Goal: Information Seeking & Learning: Learn about a topic

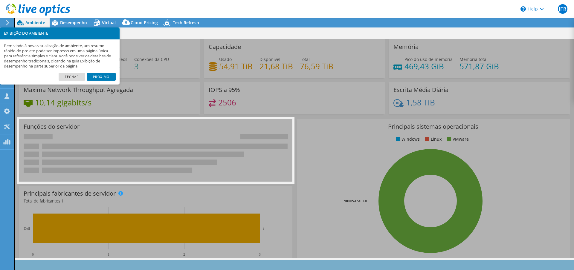
select select "USD"
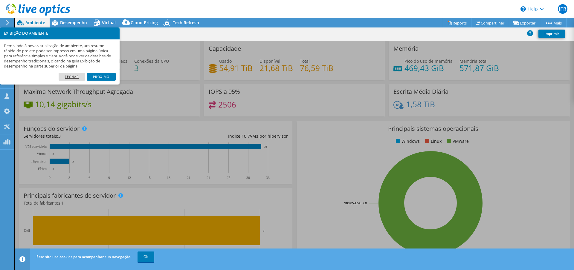
click at [72, 77] on link "Fechar" at bounding box center [72, 77] width 27 height 8
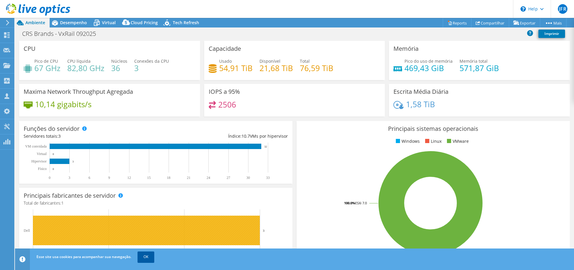
click at [144, 258] on link "OK" at bounding box center [145, 257] width 17 height 11
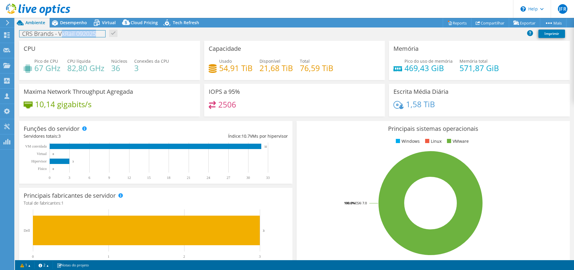
drag, startPoint x: 61, startPoint y: 34, endPoint x: 99, endPoint y: 34, distance: 37.3
click at [99, 34] on h1 "CRS Brands - VxRail 092025" at bounding box center [62, 33] width 86 height 7
click at [189, 54] on div "CPU Pico de CPU 67 GHz CPU líquida 82,80 GHz Núcleos 36 Conexões da CPU 3" at bounding box center [109, 60] width 181 height 39
drag, startPoint x: 30, startPoint y: 33, endPoint x: 94, endPoint y: 35, distance: 64.9
click at [94, 35] on h1 "CRS Brands - VxRail 092025" at bounding box center [62, 33] width 86 height 7
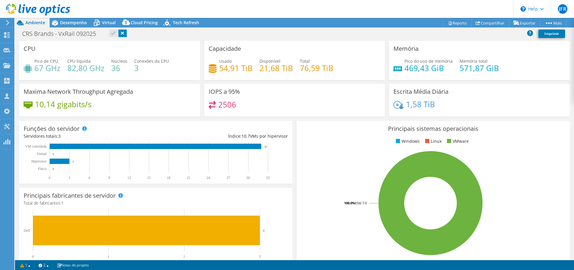
click at [179, 33] on div "CRS Brands - VxRail 092025 Imprimir" at bounding box center [294, 33] width 559 height 11
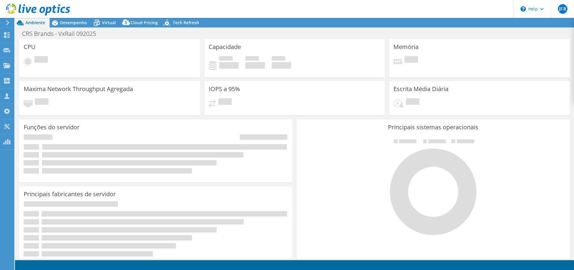
select select "USD"
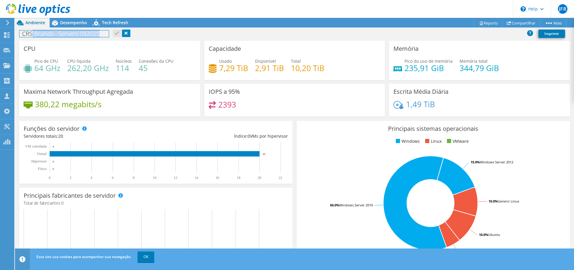
drag, startPoint x: 83, startPoint y: 35, endPoint x: 114, endPoint y: 33, distance: 31.1
click at [114, 33] on div "CRS Brands - Servers 092025 Imprimir" at bounding box center [294, 33] width 559 height 11
click at [174, 32] on div "CRS Brands - Servers 092025 Imprimir" at bounding box center [294, 33] width 559 height 11
click at [61, 20] on div at bounding box center [35, 10] width 70 height 20
click at [59, 22] on icon at bounding box center [55, 23] width 10 height 10
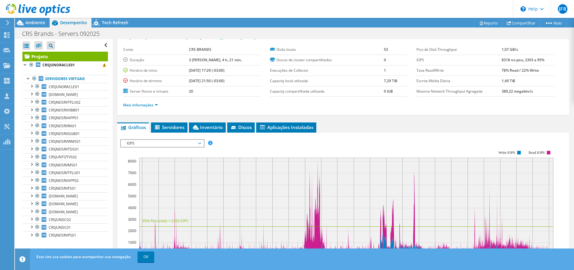
scroll to position [22, 0]
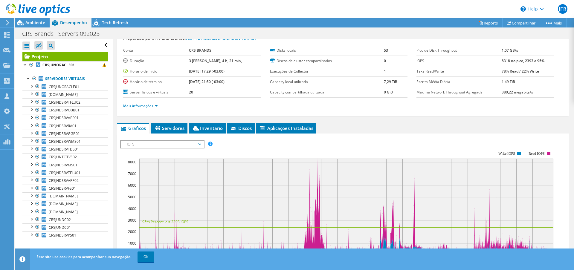
click at [188, 144] on span "IOPS" at bounding box center [162, 144] width 77 height 7
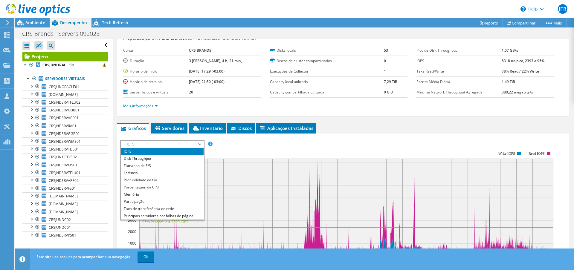
click at [188, 143] on span "IOPS" at bounding box center [162, 144] width 77 height 7
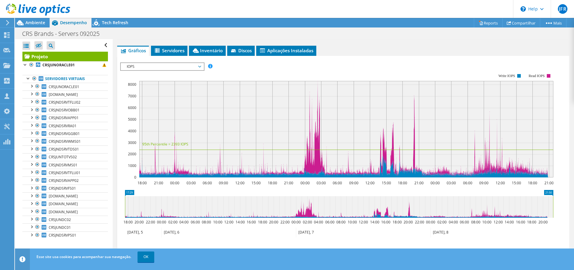
scroll to position [94, 0]
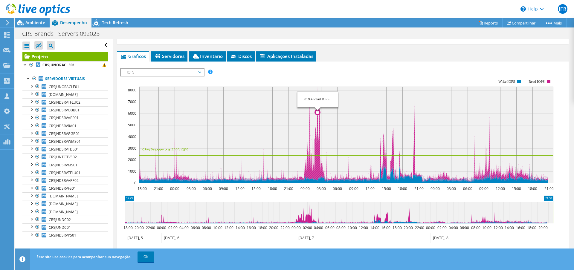
drag, startPoint x: 317, startPoint y: 136, endPoint x: 318, endPoint y: 95, distance: 40.6
click at [318, 95] on rect at bounding box center [346, 135] width 414 height 97
click at [317, 97] on rect at bounding box center [346, 135] width 414 height 97
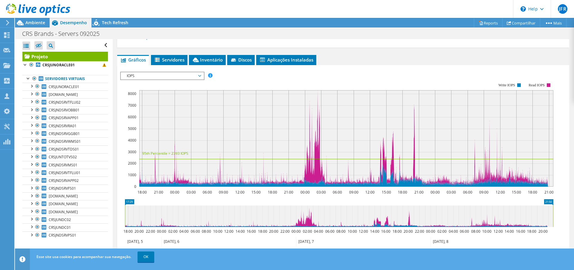
scroll to position [89, 0]
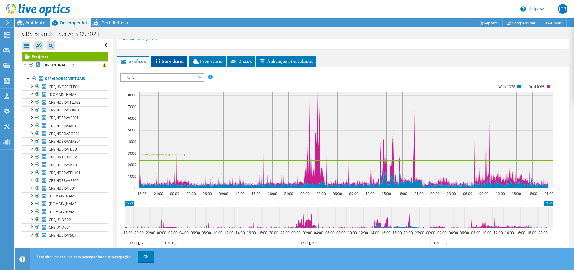
click at [172, 59] on span "Servidores" at bounding box center [169, 61] width 30 height 6
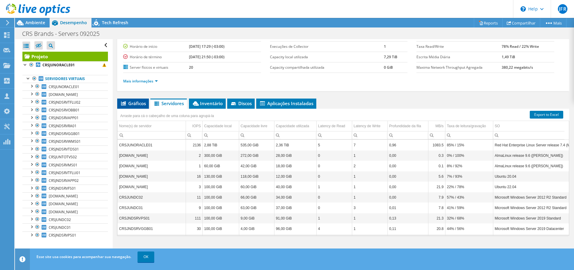
click at [132, 103] on span "Gráficos" at bounding box center [133, 103] width 26 height 6
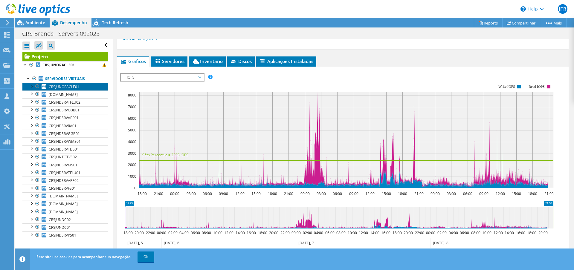
click at [73, 85] on span "CRSJUNORACLE01" at bounding box center [64, 86] width 30 height 5
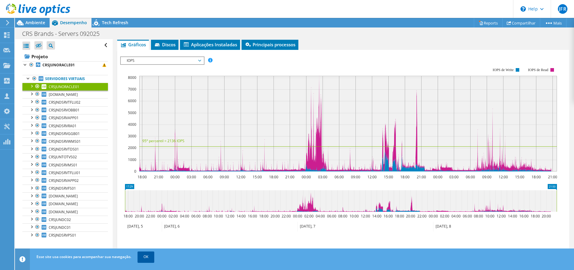
click at [148, 257] on link "OK" at bounding box center [145, 257] width 17 height 11
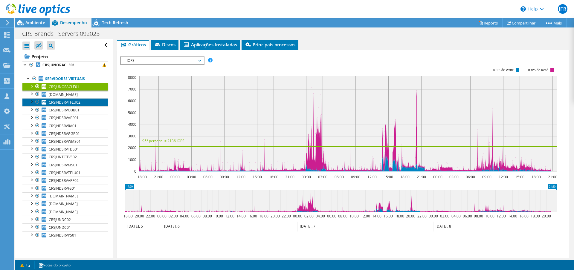
click at [81, 102] on link "CRSJNDSRVTFLU02" at bounding box center [64, 102] width 85 height 8
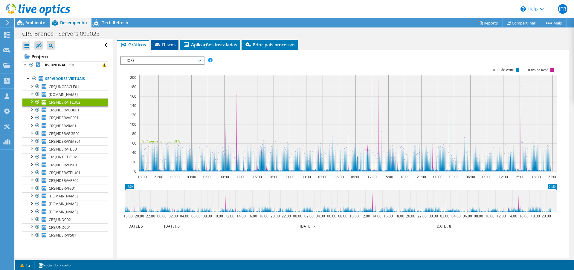
click at [163, 45] on span "Discos" at bounding box center [165, 45] width 22 height 6
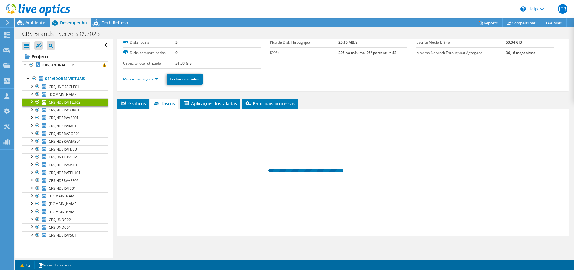
scroll to position [30, 0]
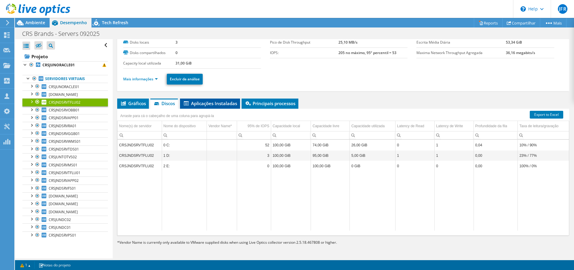
click at [216, 101] on span "Aplicações Instaladas" at bounding box center [210, 103] width 54 height 6
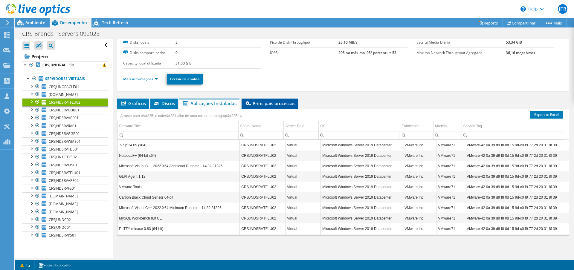
click at [258, 102] on span "Principais processos" at bounding box center [269, 103] width 51 height 6
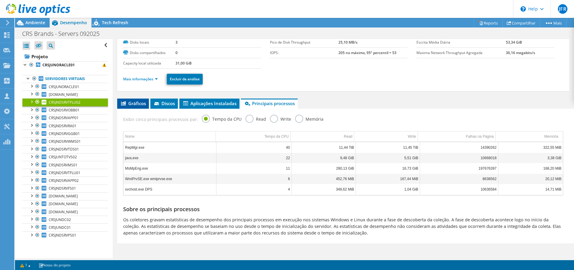
click at [128, 103] on span "Gráficos" at bounding box center [133, 103] width 26 height 6
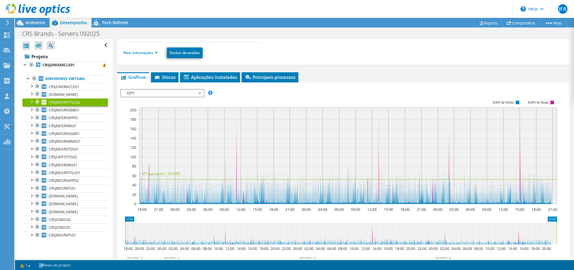
scroll to position [132, 0]
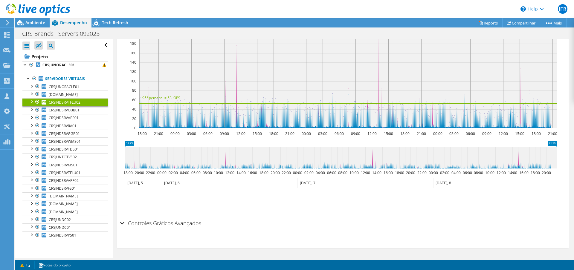
click at [122, 223] on div "Controles Gráficos Avançados" at bounding box center [343, 223] width 446 height 13
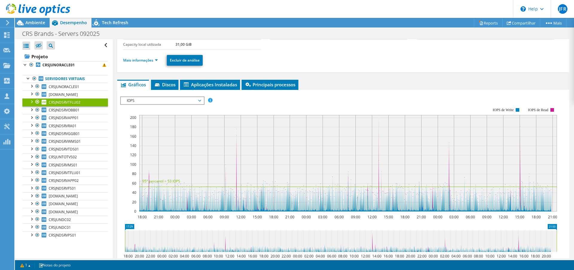
scroll to position [0, 0]
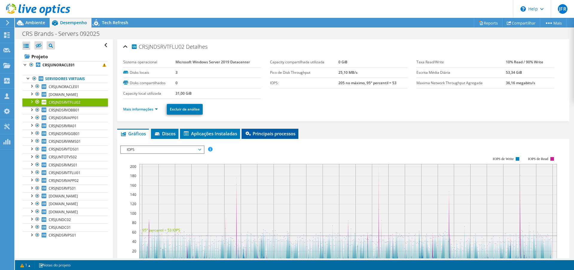
click at [257, 129] on li "Principais processos" at bounding box center [269, 134] width 57 height 10
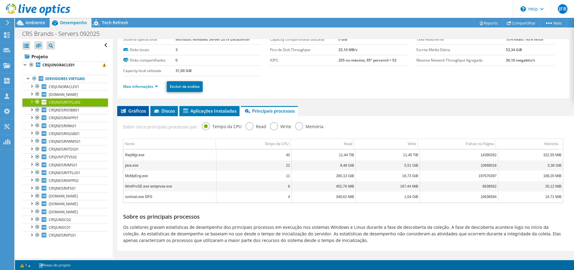
click at [131, 113] on span "Gráficos" at bounding box center [133, 111] width 26 height 6
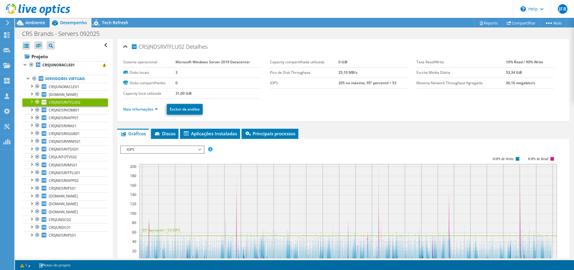
click at [31, 101] on div at bounding box center [31, 101] width 6 height 6
click at [153, 108] on link "Mais informações" at bounding box center [140, 109] width 35 height 5
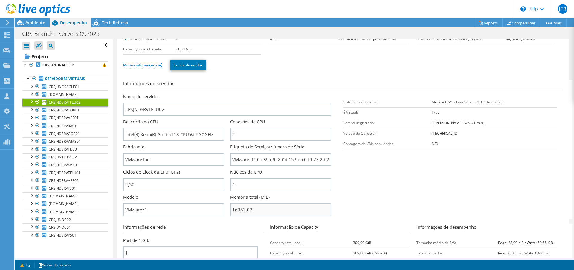
scroll to position [45, 0]
drag, startPoint x: 257, startPoint y: 210, endPoint x: 223, endPoint y: 209, distance: 33.5
click at [223, 93] on div "Nome do servidor CRSJNDSRVTFLU02 Descrição da CPU Intel(R) Xeon(R) Gold 5118 CP…" at bounding box center [230, 93] width 214 height 0
type input "1638302"
click at [365, 199] on section "Informações do servidor Nome do servidor CRSJNDSRVTFLU02 Descrição da CPU Intel…" at bounding box center [344, 148] width 443 height 139
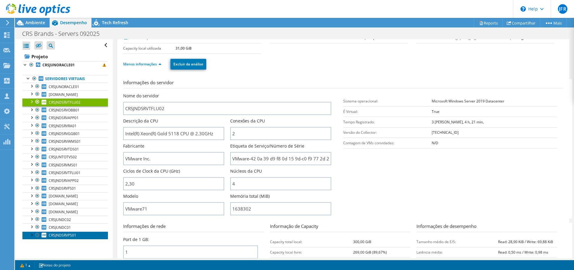
click at [67, 233] on span "CRSJNDSRVPS01" at bounding box center [62, 235] width 27 height 5
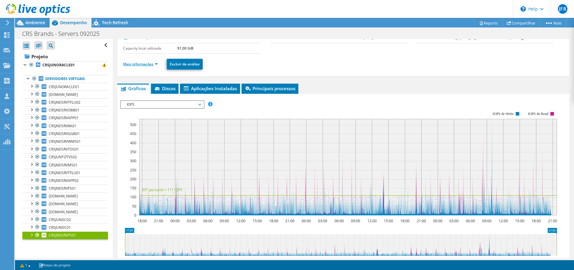
click at [134, 64] on link "Mais informações" at bounding box center [140, 64] width 35 height 5
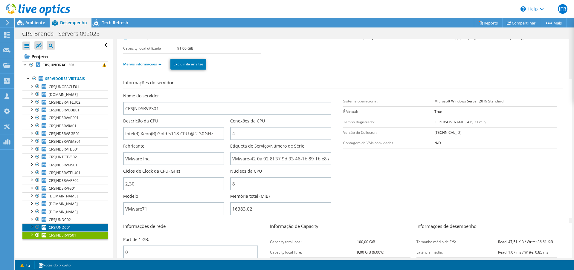
click at [65, 227] on span "CRSJUNDC01" at bounding box center [60, 227] width 22 height 5
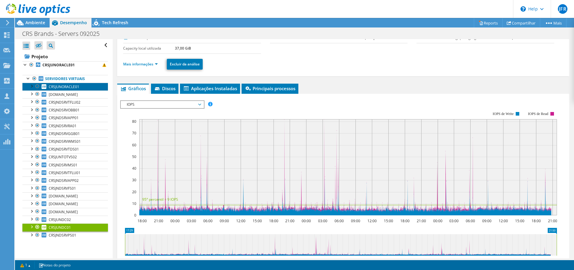
click at [72, 87] on span "CRSJUNORACLE01" at bounding box center [64, 86] width 30 height 5
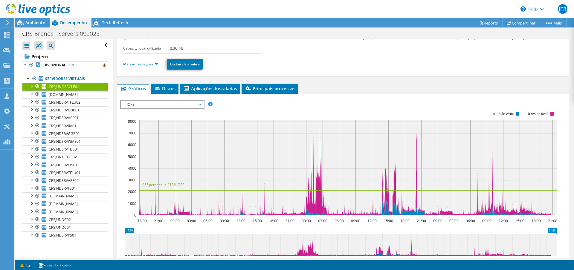
click at [147, 65] on link "Mais informações" at bounding box center [140, 64] width 35 height 5
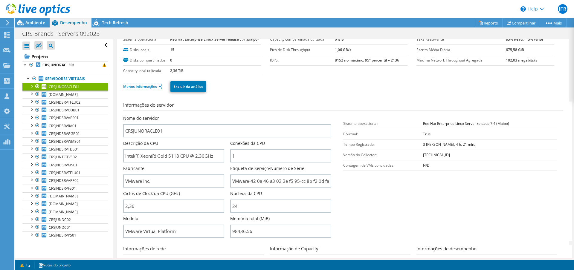
scroll to position [0, 0]
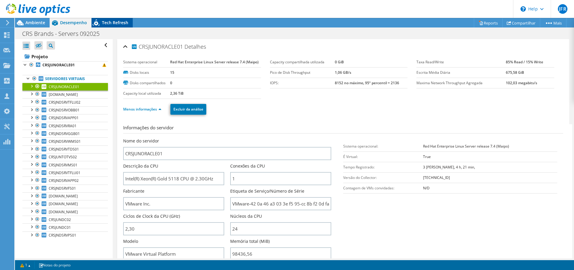
click at [123, 21] on span "Tech Refresh" at bounding box center [115, 23] width 26 height 6
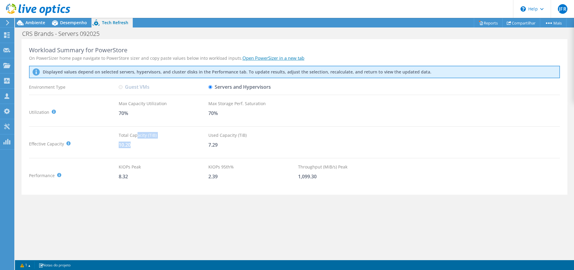
drag, startPoint x: 140, startPoint y: 137, endPoint x: 202, endPoint y: 142, distance: 63.0
click at [201, 142] on div "Total Capacity (TiB) 10.20" at bounding box center [164, 144] width 90 height 24
drag, startPoint x: 224, startPoint y: 144, endPoint x: 248, endPoint y: 141, distance: 24.6
click at [224, 144] on div "7.29" at bounding box center [253, 145] width 90 height 7
click at [32, 21] on span "Ambiente" at bounding box center [35, 23] width 20 height 6
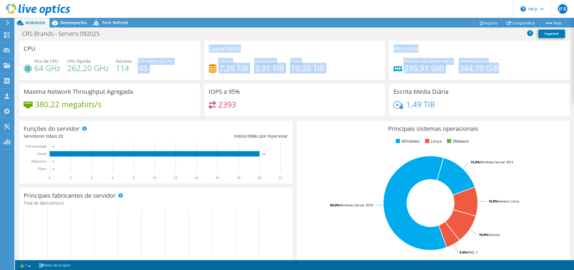
drag, startPoint x: 504, startPoint y: 71, endPoint x: 144, endPoint y: 69, distance: 360.3
click at [129, 68] on div "CPU Pico de CPU 64 GHz CPU líquida 262,20 GHz Núcleos 114 Conexões da CPU 45 Ca…" at bounding box center [294, 80] width 555 height 79
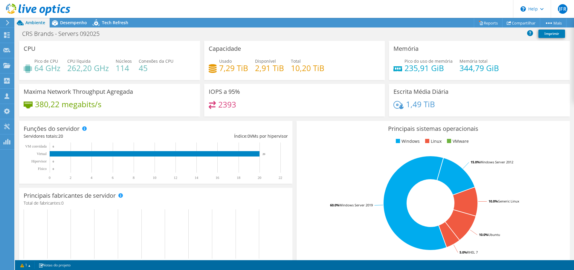
click at [506, 74] on div "Pico do uso de memória 235,91 GiB Memória total 344,79 GiB" at bounding box center [479, 67] width 172 height 19
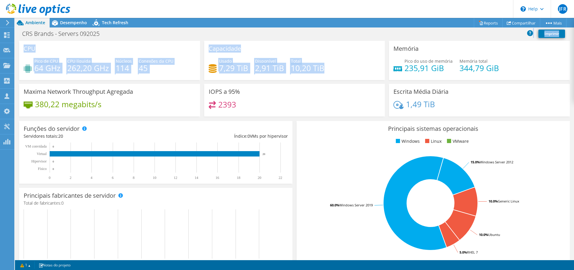
drag, startPoint x: 335, startPoint y: 71, endPoint x: 195, endPoint y: 34, distance: 144.1
click at [195, 34] on div "Ações de projeto Ações de projeto Reports Compartilhar Mais" at bounding box center [294, 144] width 559 height 252
click at [314, 48] on div "Capacidade Usado 7,29 TiB Disponível 2,91 TiB Total 10,20 TiB" at bounding box center [294, 60] width 181 height 39
drag, startPoint x: 331, startPoint y: 68, endPoint x: 194, endPoint y: 42, distance: 138.9
click at [185, 43] on div "CPU Pico de CPU 64 GHz CPU líquida 262,20 GHz Núcleos 114 Conexões da CPU 45 Ca…" at bounding box center [294, 80] width 555 height 79
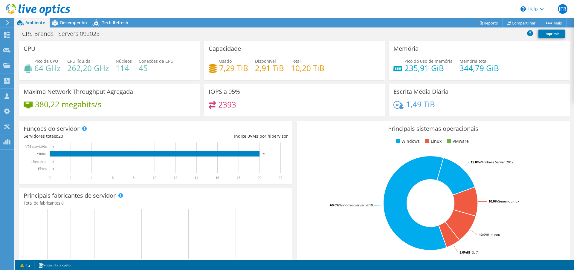
click at [332, 62] on div "Usado 7,29 TiB Disponível 2,91 TiB Total 10,20 TiB" at bounding box center [295, 67] width 172 height 19
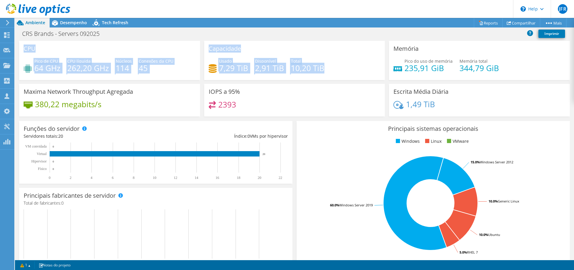
drag, startPoint x: 333, startPoint y: 72, endPoint x: 199, endPoint y: 44, distance: 136.5
click at [199, 44] on div "CPU Pico de CPU 64 GHz CPU líquida 262,20 GHz Núcleos 114 Conexões da CPU 45 Ca…" at bounding box center [294, 80] width 555 height 79
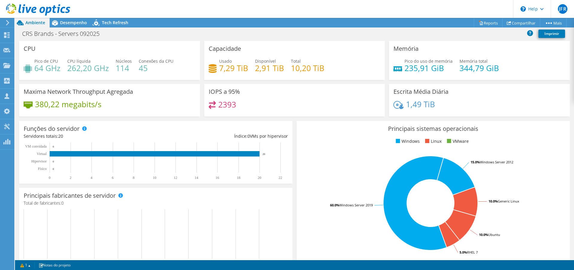
drag, startPoint x: 356, startPoint y: 67, endPoint x: 211, endPoint y: 45, distance: 146.3
click at [354, 66] on div "Usado 7,29 TiB Disponível 2,91 TiB Total 10,20 TiB" at bounding box center [295, 67] width 172 height 19
drag, startPoint x: 442, startPoint y: 105, endPoint x: 385, endPoint y: 88, distance: 59.2
click at [387, 88] on div "Escrita Média Diária 1,49 TiB" at bounding box center [479, 100] width 185 height 33
click at [389, 90] on div "Escrita Média Diária 1,49 TiB" at bounding box center [479, 100] width 181 height 33
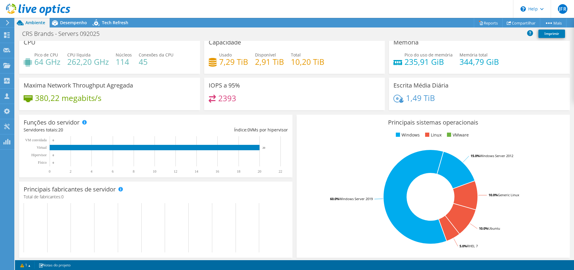
scroll to position [6, 0]
drag, startPoint x: 446, startPoint y: 100, endPoint x: 382, endPoint y: 88, distance: 64.9
click at [378, 89] on div "CPU Pico de CPU 64 GHz CPU líquida 262,20 GHz Núcleos 114 Conexões da CPU 45 Ca…" at bounding box center [294, 74] width 555 height 79
click at [409, 90] on div "Escrita Média Diária 1,49 TiB" at bounding box center [479, 94] width 181 height 33
drag, startPoint x: 394, startPoint y: 86, endPoint x: 438, endPoint y: 98, distance: 45.7
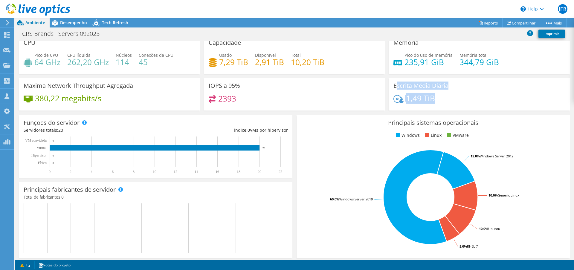
click at [431, 100] on div "Escrita Média Diária 1,49 TiB" at bounding box center [479, 94] width 181 height 33
click at [439, 97] on div "1,49 TiB" at bounding box center [479, 101] width 172 height 13
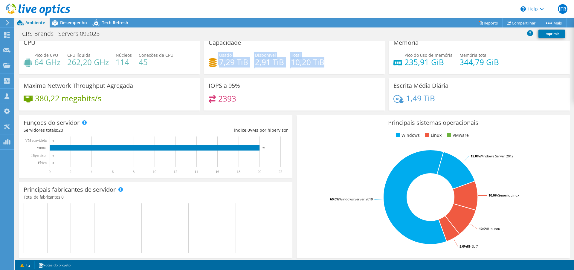
drag, startPoint x: 310, startPoint y: 64, endPoint x: 204, endPoint y: 58, distance: 105.3
click at [204, 58] on div "Capacidade Usado 7,29 TiB Disponível 2,91 TiB Total 10,20 TiB" at bounding box center [294, 54] width 181 height 39
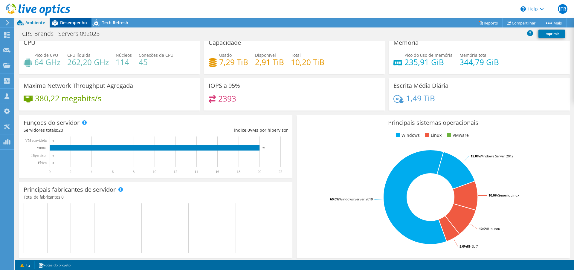
click at [76, 25] on span "Desempenho" at bounding box center [73, 23] width 27 height 6
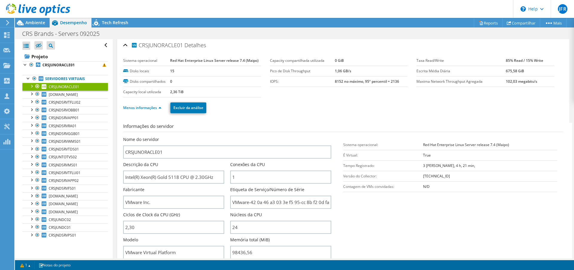
scroll to position [0, 0]
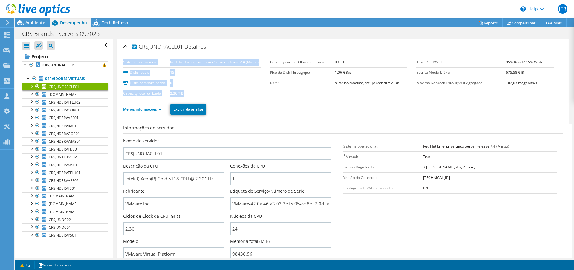
drag, startPoint x: 160, startPoint y: 93, endPoint x: 120, endPoint y: 95, distance: 40.7
click at [120, 95] on div "CRSJUNORACLE01 Detalhes Sistema operacional Red Hat Enterprise Linux Server rel…" at bounding box center [343, 215] width 452 height 353
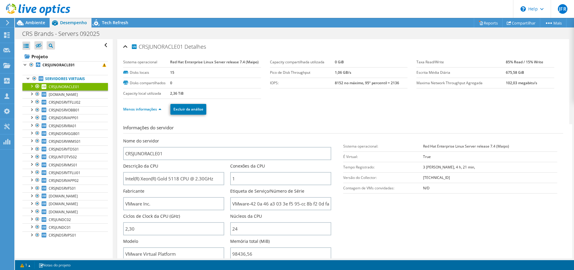
click at [120, 95] on div "CRSJUNORACLE01 Detalhes Sistema operacional Red Hat Enterprise Linux Server rel…" at bounding box center [343, 215] width 452 height 353
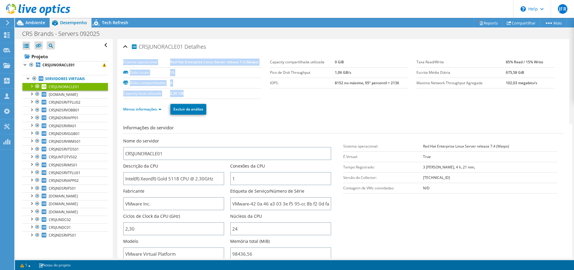
drag, startPoint x: 157, startPoint y: 95, endPoint x: 190, endPoint y: 94, distance: 33.2
click at [190, 94] on div "CRSJUNORACLE01 Detalhes Sistema operacional Red Hat Enterprise Linux Server rel…" at bounding box center [343, 215] width 452 height 353
click at [190, 94] on td "2,36 TiB" at bounding box center [215, 93] width 91 height 10
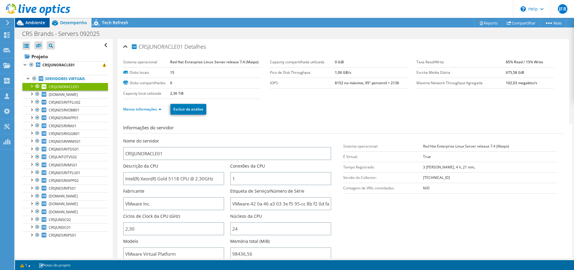
click at [40, 23] on span "Ambiente" at bounding box center [35, 23] width 20 height 6
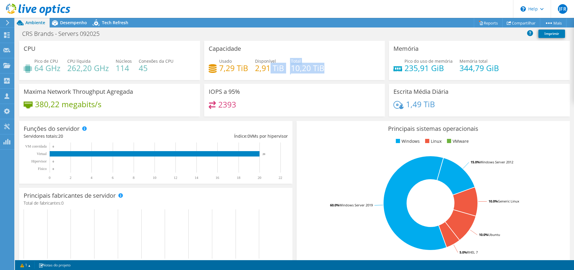
drag, startPoint x: 306, startPoint y: 67, endPoint x: 266, endPoint y: 68, distance: 39.7
click at [267, 67] on div "Usado 7,29 TiB Disponível 2,91 TiB Total 10,20 TiB" at bounding box center [295, 67] width 172 height 19
click at [237, 71] on h4 "7,29 TiB" at bounding box center [233, 68] width 29 height 7
drag, startPoint x: 218, startPoint y: 69, endPoint x: 244, endPoint y: 69, distance: 26.3
click at [244, 69] on div "Usado 7,29 TiB" at bounding box center [228, 64] width 39 height 13
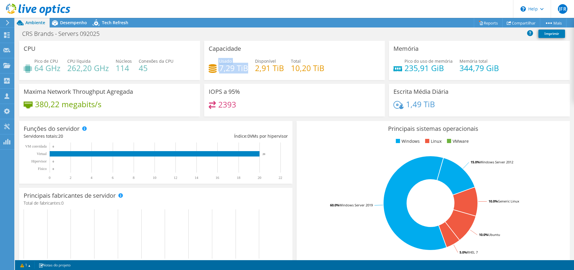
click at [245, 69] on h4 "7,29 TiB" at bounding box center [233, 68] width 29 height 7
drag, startPoint x: 325, startPoint y: 67, endPoint x: 231, endPoint y: 53, distance: 95.4
click at [231, 53] on div "Capacidade Usado 7,29 TiB Disponível 2,91 TiB Total 10,20 TiB" at bounding box center [294, 60] width 181 height 39
drag, startPoint x: 247, startPoint y: 108, endPoint x: 235, endPoint y: 95, distance: 17.3
click at [202, 87] on div "IOPS a 95% 2393" at bounding box center [294, 100] width 185 height 33
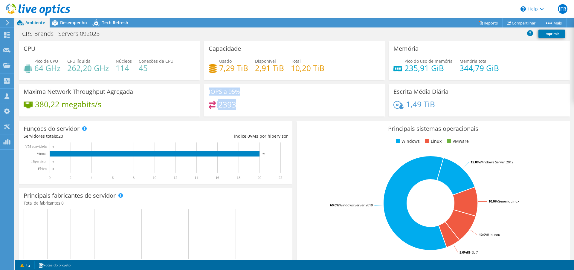
click at [246, 98] on div "IOPS a 95% 2393" at bounding box center [294, 100] width 181 height 33
drag, startPoint x: 232, startPoint y: 102, endPoint x: 206, endPoint y: 89, distance: 28.5
click at [206, 89] on div "IOPS a 95% 2393" at bounding box center [294, 100] width 181 height 33
click at [249, 98] on div "IOPS a 95% 2393" at bounding box center [294, 100] width 181 height 33
drag, startPoint x: 246, startPoint y: 103, endPoint x: 205, endPoint y: 86, distance: 44.3
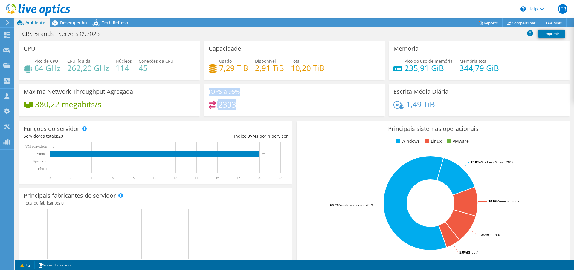
click at [205, 86] on div "IOPS a 95% 2393" at bounding box center [294, 100] width 181 height 33
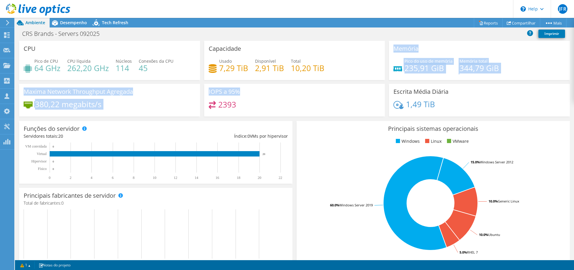
drag, startPoint x: 256, startPoint y: 97, endPoint x: 345, endPoint y: 29, distance: 111.9
click at [279, 82] on div "CPU Pico de CPU 64 GHz CPU líquida 262,20 GHz Núcleos 114 Conexões da CPU 45 Ca…" at bounding box center [294, 80] width 555 height 79
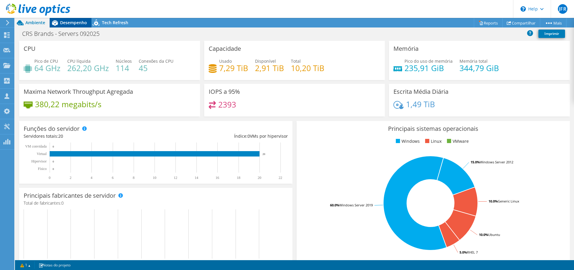
click at [71, 20] on span "Desempenho" at bounding box center [73, 23] width 27 height 6
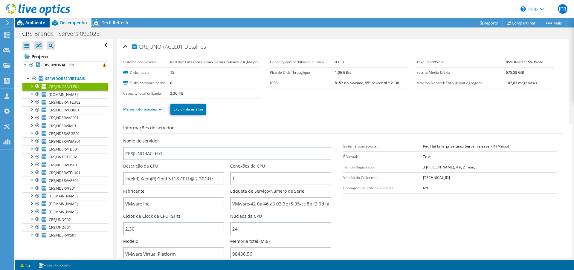
click at [37, 24] on span "Ambiente" at bounding box center [35, 23] width 20 height 6
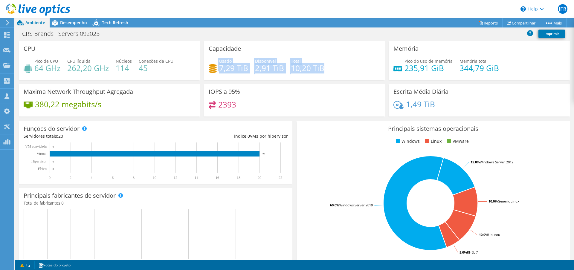
drag, startPoint x: 337, startPoint y: 72, endPoint x: 239, endPoint y: 57, distance: 99.1
click at [241, 57] on div "Capacidade Usado 7,29 TiB Disponível 2,91 TiB Total 10,20 TiB" at bounding box center [294, 60] width 181 height 39
click at [245, 53] on div "Capacidade Usado 7,29 TiB Disponível 2,91 TiB Total 10,20 TiB" at bounding box center [294, 60] width 181 height 39
drag, startPoint x: 220, startPoint y: 60, endPoint x: 332, endPoint y: 69, distance: 112.4
click at [331, 70] on div "Capacidade Usado 7,29 TiB Disponível 2,91 TiB Total 10,20 TiB" at bounding box center [294, 60] width 181 height 39
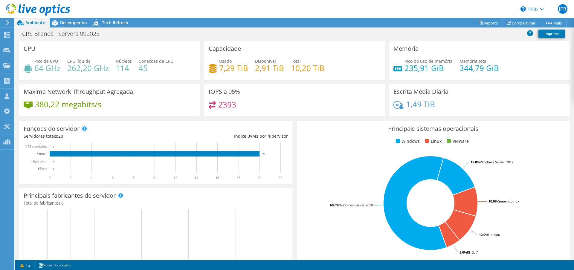
click at [333, 69] on div "Usado 7,29 TiB Disponível 2,91 TiB Total 10,20 TiB" at bounding box center [295, 67] width 172 height 19
drag, startPoint x: 243, startPoint y: 68, endPoint x: 206, endPoint y: 60, distance: 38.4
click at [206, 60] on div "Capacidade Usado 7,29 TiB Disponível 2,91 TiB Total 10,20 TiB" at bounding box center [294, 60] width 181 height 39
click at [208, 57] on div "Capacidade Usado 7,29 TiB Disponível 2,91 TiB Total 10,20 TiB" at bounding box center [294, 60] width 181 height 39
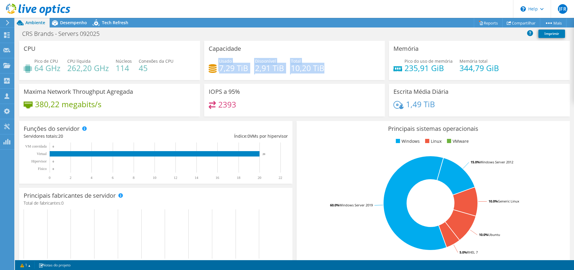
drag, startPoint x: 244, startPoint y: 70, endPoint x: 341, endPoint y: 73, distance: 96.8
click at [340, 73] on div "Capacidade Usado 7,29 TiB Disponível 2,91 TiB Total 10,20 TiB" at bounding box center [294, 60] width 181 height 39
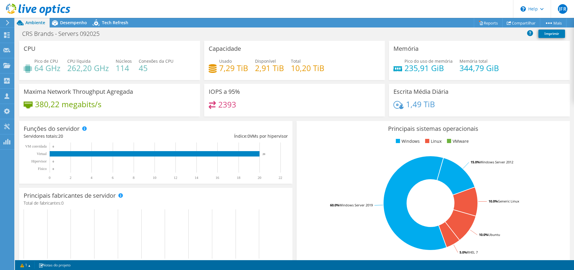
click at [342, 72] on div "Usado 7,29 TiB Disponível 2,91 TiB Total 10,20 TiB" at bounding box center [295, 67] width 172 height 19
drag, startPoint x: 503, startPoint y: 68, endPoint x: 453, endPoint y: 65, distance: 50.3
click at [453, 65] on div "Pico do uso de memória 235,91 GiB Memória total 344,79 GiB" at bounding box center [479, 67] width 172 height 19
click at [509, 71] on div "Pico do uso de memória 235,91 GiB Memória total 344,79 GiB" at bounding box center [479, 67] width 172 height 19
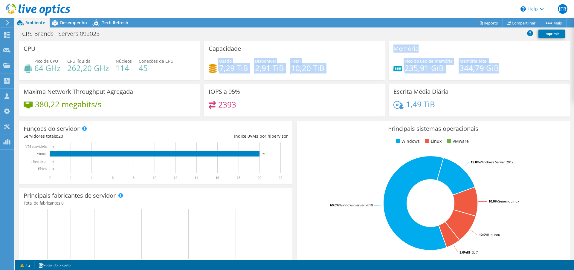
drag, startPoint x: 509, startPoint y: 69, endPoint x: 213, endPoint y: 62, distance: 296.5
click at [213, 62] on div "CPU Pico de CPU 64 GHz CPU líquida 262,20 GHz Núcleos 114 Conexões da CPU 45 Ca…" at bounding box center [294, 80] width 555 height 79
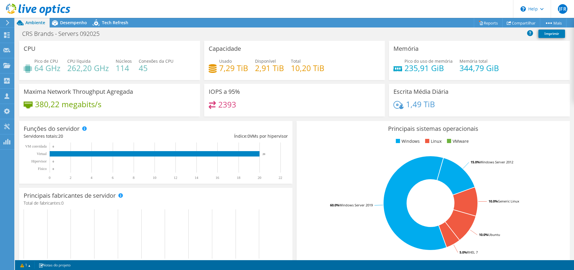
click at [304, 53] on div "Capacidade Usado 7,29 TiB Disponível 2,91 TiB Total 10,20 TiB" at bounding box center [294, 60] width 181 height 39
click at [52, 22] on icon at bounding box center [55, 22] width 6 height 5
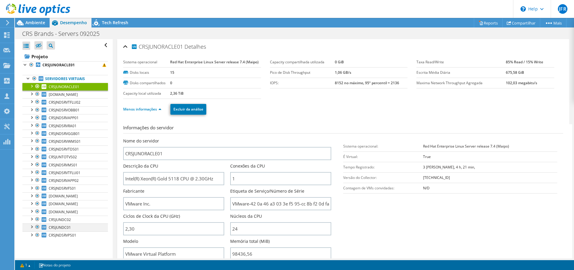
click at [34, 226] on div at bounding box center [31, 226] width 6 height 6
click at [67, 228] on span "CRSJUNDC01" at bounding box center [60, 227] width 22 height 5
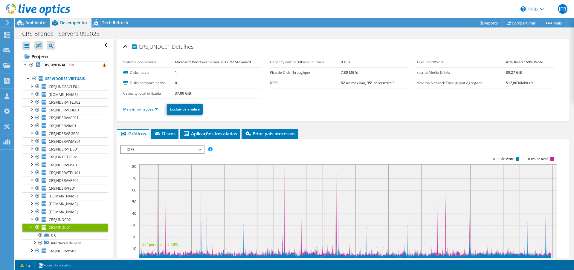
click at [139, 110] on link "Mais informações" at bounding box center [140, 109] width 35 height 5
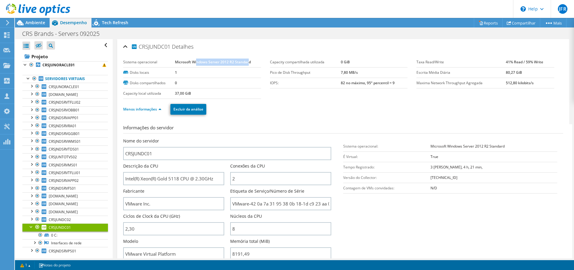
drag, startPoint x: 199, startPoint y: 61, endPoint x: 248, endPoint y: 60, distance: 48.4
click at [248, 60] on b "Microsoft Windows Server 2012 R2 Standard" at bounding box center [213, 61] width 76 height 5
click at [254, 56] on div "Sistema operacional Microsoft Windows Server 2012 R2 Standard Disks locais 1 Di…" at bounding box center [343, 221] width 440 height 337
drag, startPoint x: 251, startPoint y: 61, endPoint x: 152, endPoint y: 62, distance: 98.6
click at [152, 62] on tr "Sistema operacional Microsoft Windows Server 2012 R2 Standard" at bounding box center [192, 62] width 138 height 10
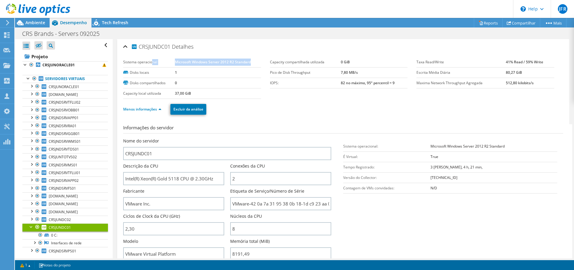
click at [197, 61] on b "Microsoft Windows Server 2012 R2 Standard" at bounding box center [213, 61] width 76 height 5
drag, startPoint x: 131, startPoint y: 63, endPoint x: 219, endPoint y: 62, distance: 88.1
click at [219, 62] on tr "Sistema operacional Microsoft Windows Server 2012 R2 Standard" at bounding box center [192, 62] width 138 height 10
click at [247, 62] on b "Microsoft Windows Server 2012 R2 Standard" at bounding box center [213, 61] width 76 height 5
drag, startPoint x: 251, startPoint y: 62, endPoint x: 115, endPoint y: 62, distance: 136.2
